Goal: Navigation & Orientation: Find specific page/section

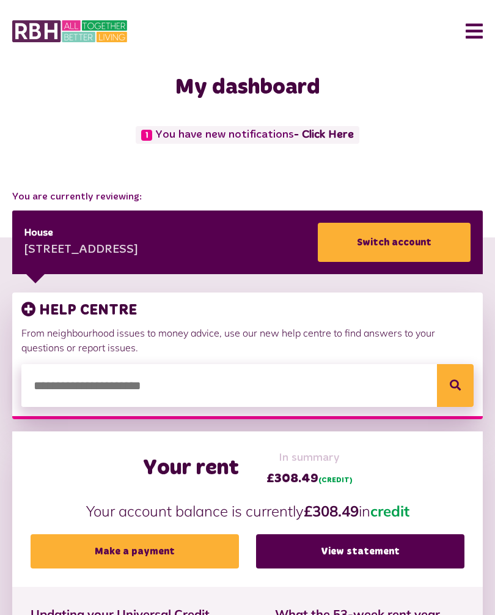
click at [377, 541] on link "View statement" at bounding box center [360, 551] width 209 height 34
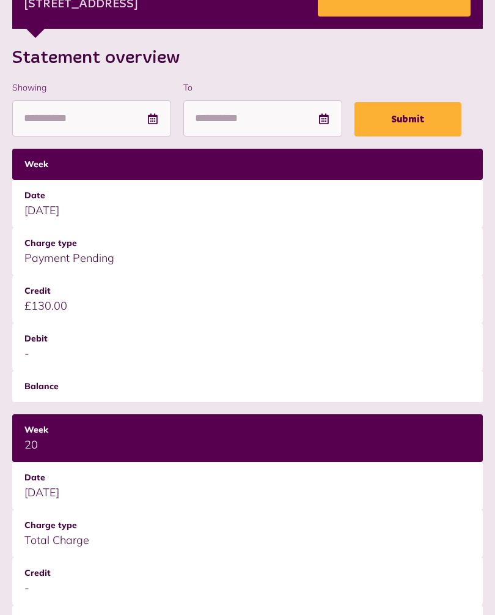
scroll to position [243, 0]
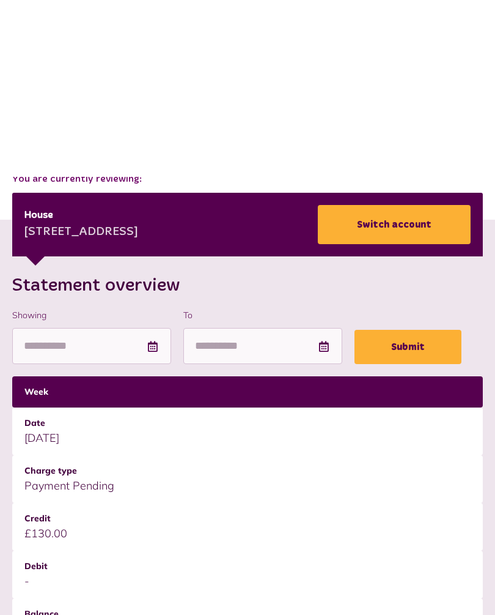
scroll to position [0, 0]
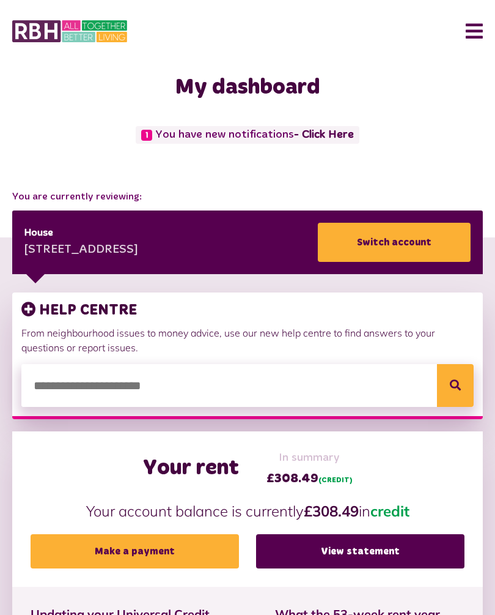
click at [279, 131] on span "1 You have new notifications - Click Here" at bounding box center [247, 135] width 223 height 18
click at [336, 131] on link "- Click Here" at bounding box center [324, 134] width 60 height 11
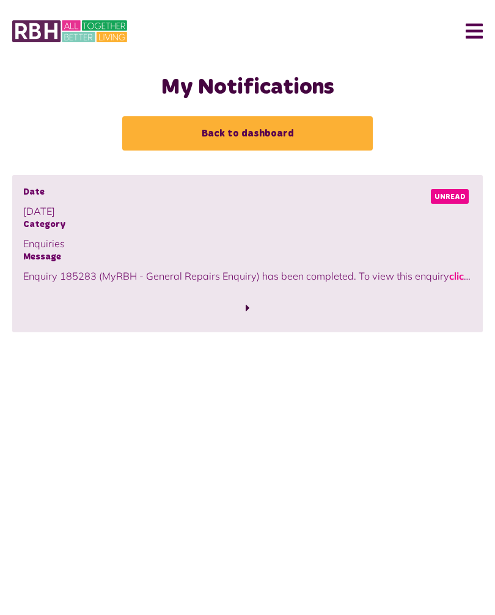
click at [456, 199] on span "Unread" at bounding box center [450, 196] width 38 height 15
click at [457, 190] on span "Unread" at bounding box center [450, 196] width 38 height 15
click at [450, 276] on link "click here" at bounding box center [471, 276] width 43 height 12
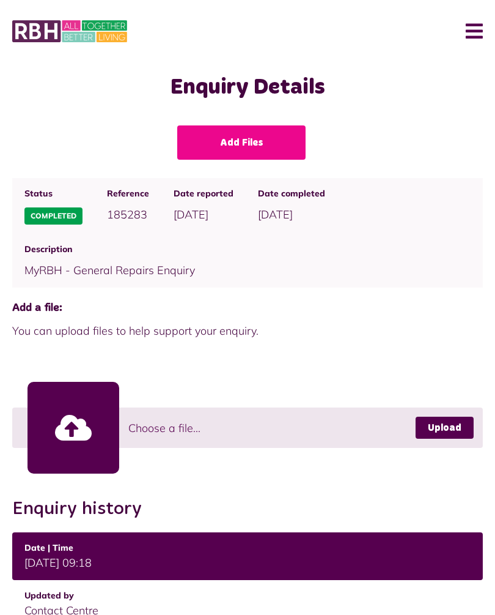
click at [468, 29] on button "Menu" at bounding box center [470, 31] width 26 height 38
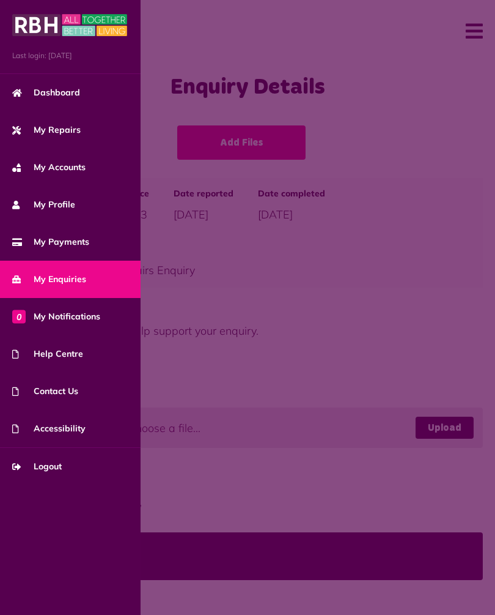
click at [68, 132] on span "My Repairs" at bounding box center [46, 130] width 68 height 13
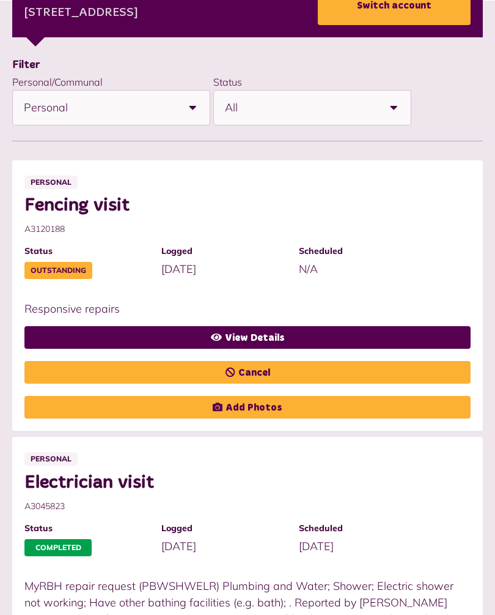
scroll to position [235, 0]
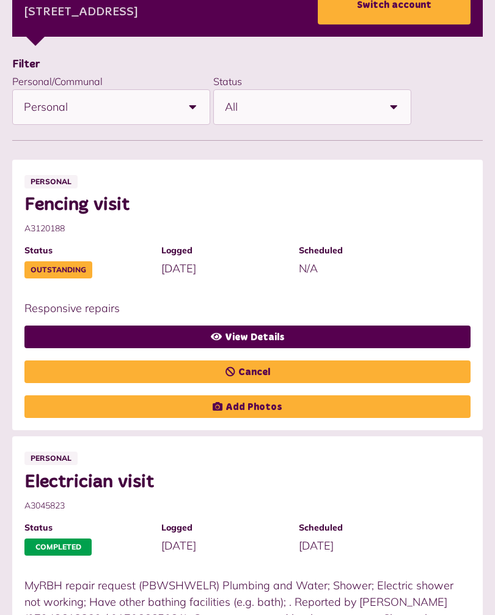
click at [268, 339] on link "View Details" at bounding box center [247, 336] width 446 height 23
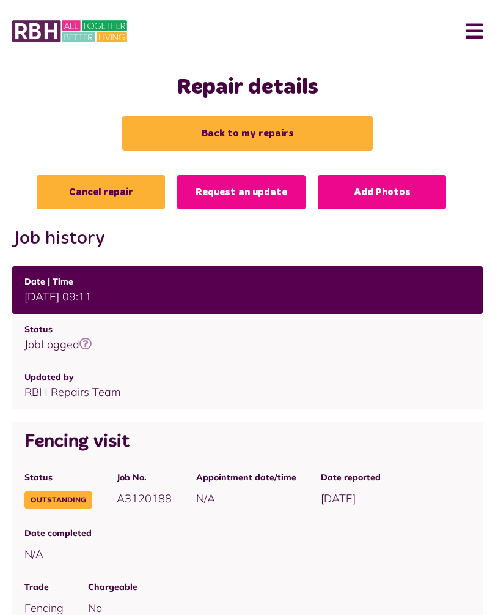
click at [478, 20] on button "Menu" at bounding box center [470, 31] width 26 height 38
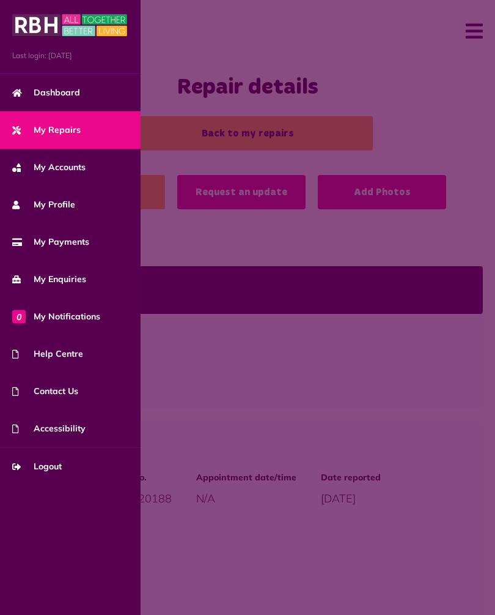
click at [57, 467] on span "Logout" at bounding box center [37, 466] width 50 height 13
